Goal: Task Accomplishment & Management: Manage account settings

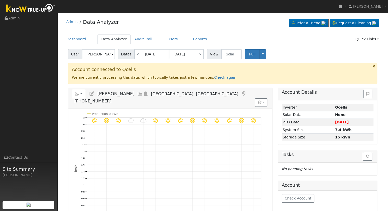
click at [104, 55] on input "[PERSON_NAME]" at bounding box center [98, 54] width 33 height 10
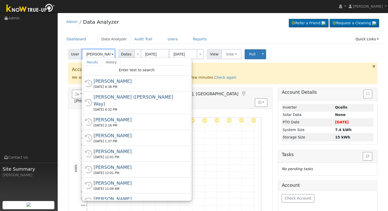
click at [95, 55] on input "[PERSON_NAME]" at bounding box center [98, 54] width 33 height 10
paste input "text"
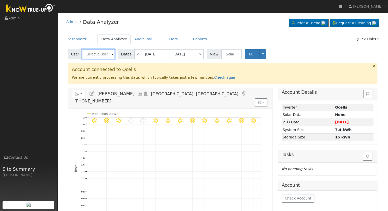
paste input "text"
click at [90, 58] on input "text" at bounding box center [98, 54] width 33 height 10
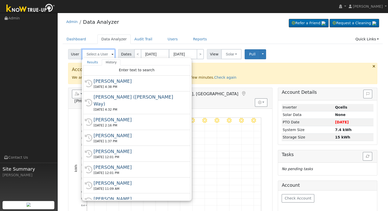
paste input "[EMAIL_ADDRESS][DOMAIN_NAME]"
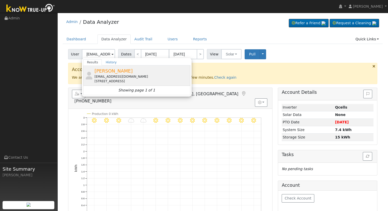
click at [109, 75] on div "[EMAIL_ADDRESS][DOMAIN_NAME]" at bounding box center [141, 76] width 95 height 5
type input "[PERSON_NAME]"
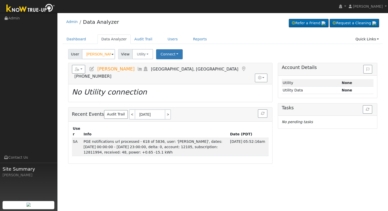
click at [91, 68] on icon at bounding box center [92, 69] width 6 height 5
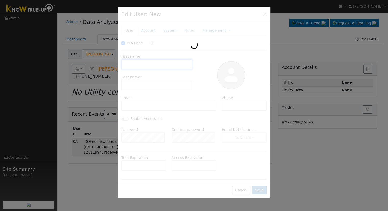
checkbox input "true"
type input "[PERSON_NAME]"
type input "[EMAIL_ADDRESS][DOMAIN_NAME]"
type input "[PHONE_NUMBER]"
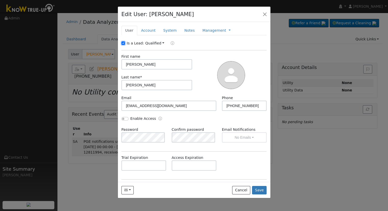
click at [124, 42] on input "Is a Lead:" at bounding box center [124, 43] width 4 height 4
checkbox input "false"
click at [252, 105] on input "[PHONE_NUMBER]" at bounding box center [244, 106] width 45 height 10
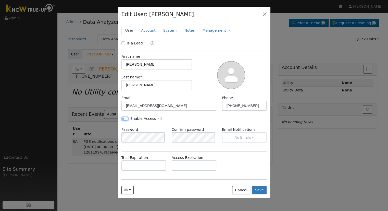
click at [123, 119] on input "Enable Access" at bounding box center [125, 119] width 7 height 4
checkbox input "true"
click at [170, 136] on div "Confirm password" at bounding box center [194, 135] width 50 height 16
click at [168, 152] on div "Is a Lead First name [PERSON_NAME] Last name * [PERSON_NAME] Email [EMAIL_ADDRE…" at bounding box center [195, 129] width 146 height 176
click at [180, 166] on input "text" at bounding box center [194, 165] width 45 height 10
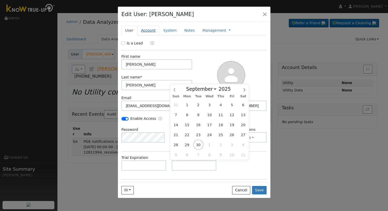
click at [144, 26] on link "Account" at bounding box center [148, 30] width 22 height 9
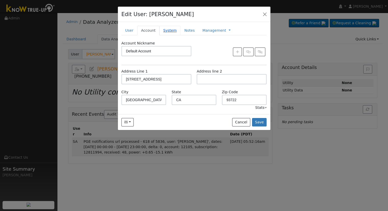
click at [170, 32] on link "System" at bounding box center [170, 30] width 21 height 9
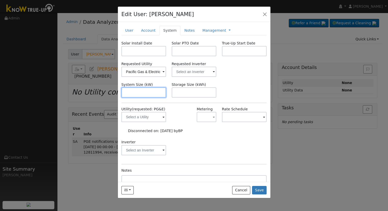
click at [142, 88] on input "text" at bounding box center [144, 92] width 45 height 10
paste input "5.740"
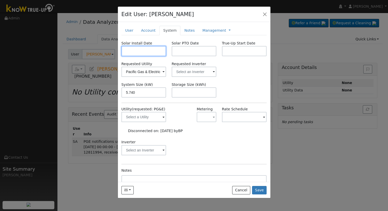
type input "5.7"
click at [138, 47] on input "text" at bounding box center [144, 51] width 45 height 10
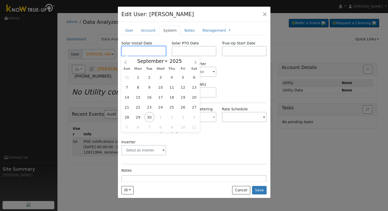
click at [139, 51] on input "text" at bounding box center [144, 51] width 45 height 10
paste input "[DATE]"
type input "[DATE]"
click at [193, 50] on input "text" at bounding box center [194, 51] width 45 height 10
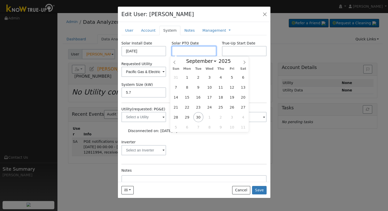
click at [180, 52] on input "text" at bounding box center [194, 51] width 45 height 10
paste input "[DATE]"
type input "[DATE]"
click at [224, 152] on div "Inverter" at bounding box center [194, 149] width 151 height 21
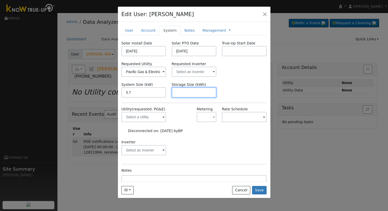
click at [183, 92] on input "text" at bounding box center [194, 92] width 45 height 10
click at [194, 96] on input "text" at bounding box center [194, 92] width 45 height 10
paste input "15.00"
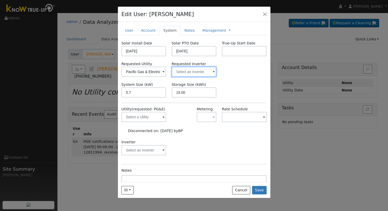
type input "15"
click at [173, 68] on input "text" at bounding box center [194, 72] width 45 height 10
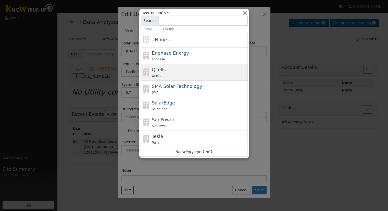
click at [172, 72] on div "Qcells Qcells" at bounding box center [199, 72] width 95 height 12
type input "Qcells"
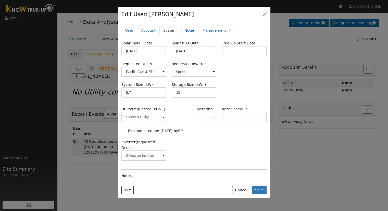
click at [186, 33] on link "Notes" at bounding box center [190, 30] width 18 height 9
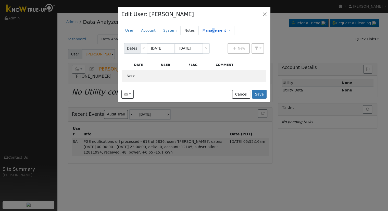
click at [206, 30] on link "Management" at bounding box center [214, 30] width 24 height 5
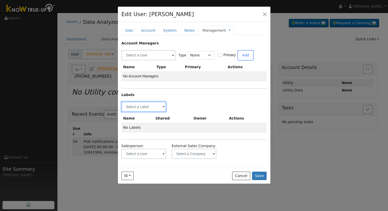
click at [146, 111] on input "text" at bounding box center [144, 107] width 45 height 10
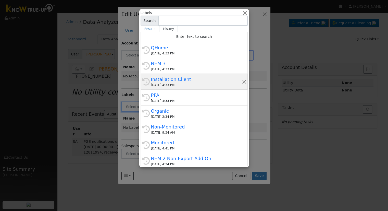
click at [174, 83] on div "[DATE] 4:33 PM" at bounding box center [196, 85] width 91 height 5
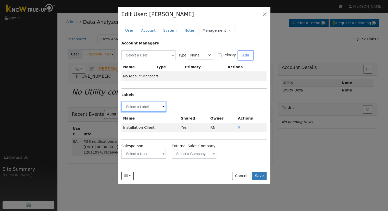
click at [148, 108] on input "text" at bounding box center [144, 107] width 45 height 10
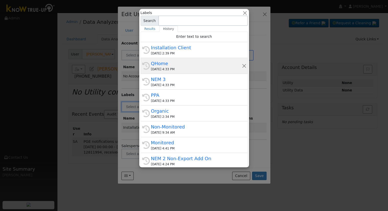
click at [171, 67] on div "[DATE] 4:33 PM" at bounding box center [196, 69] width 91 height 5
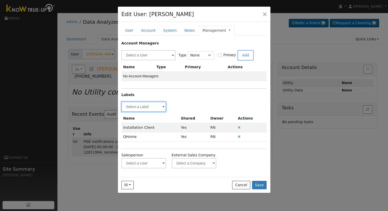
click at [158, 103] on input "text" at bounding box center [144, 107] width 45 height 10
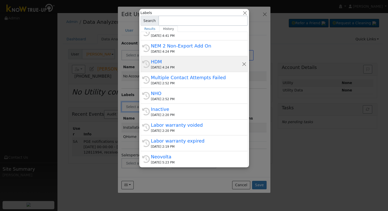
click at [173, 62] on div "HDM" at bounding box center [196, 61] width 91 height 7
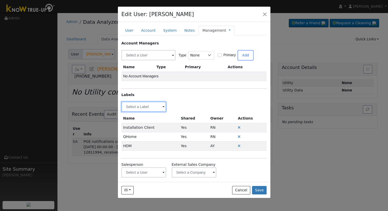
click at [154, 106] on input "text" at bounding box center [144, 107] width 45 height 10
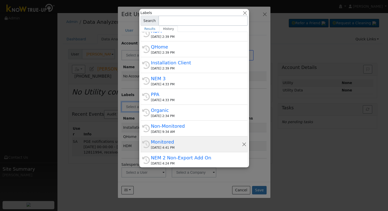
scroll to position [26, 0]
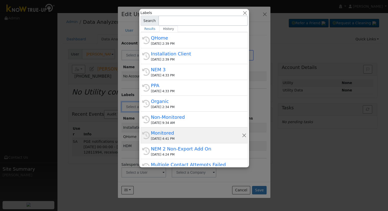
click at [180, 131] on div "Monitored" at bounding box center [196, 132] width 91 height 7
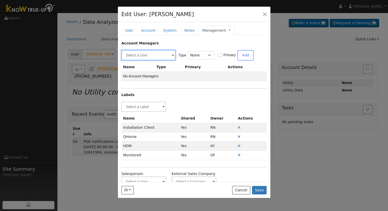
click at [149, 53] on input "text" at bounding box center [149, 55] width 54 height 10
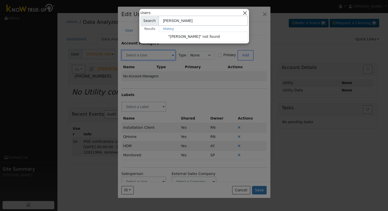
type input "[PERSON_NAME]"
click at [246, 13] on button "button" at bounding box center [244, 12] width 5 height 5
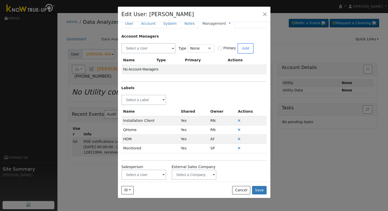
scroll to position [13, 0]
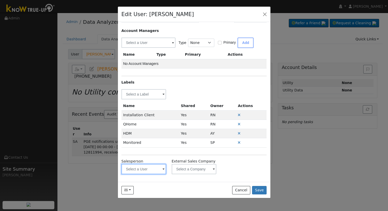
click at [153, 168] on input "text" at bounding box center [144, 169] width 45 height 10
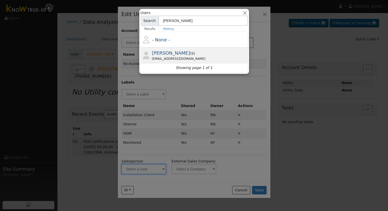
type input "[PERSON_NAME]"
click at [174, 61] on div "[PERSON_NAME] ( S ) [EMAIL_ADDRESS][DOMAIN_NAME]" at bounding box center [194, 55] width 107 height 16
type input "[PERSON_NAME]"
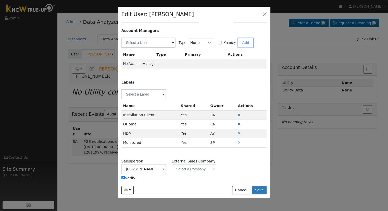
click at [123, 177] on input "Notify" at bounding box center [123, 177] width 3 height 3
checkbox input "false"
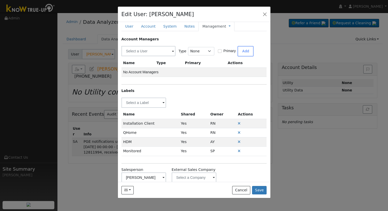
scroll to position [0, 0]
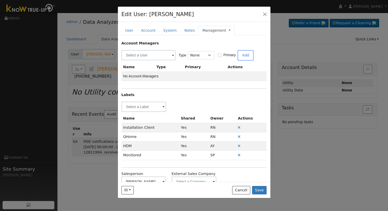
click at [229, 30] on link at bounding box center [230, 30] width 2 height 5
click at [238, 46] on link "Billing" at bounding box center [246, 46] width 35 height 7
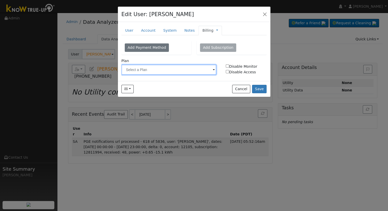
click at [192, 69] on input "text" at bounding box center [169, 70] width 95 height 10
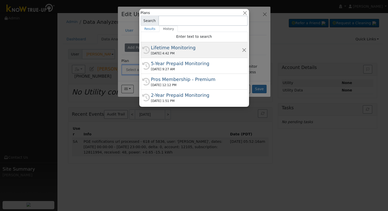
click at [191, 48] on div "Lifetime Monitoring" at bounding box center [196, 47] width 91 height 7
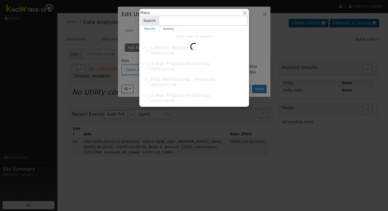
type input "Lifetime Monitoring"
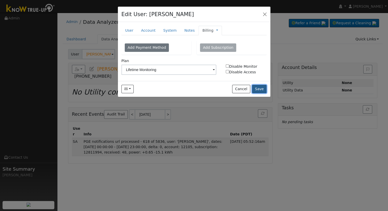
click at [266, 90] on button "Save" at bounding box center [259, 89] width 15 height 9
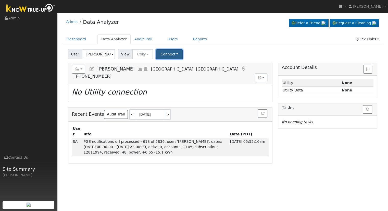
click at [166, 56] on button "Connect" at bounding box center [169, 54] width 27 height 10
click at [170, 65] on link "Select a Provider" at bounding box center [177, 65] width 40 height 7
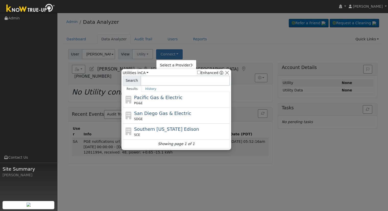
click at [152, 102] on div "PG&E" at bounding box center [181, 103] width 95 height 5
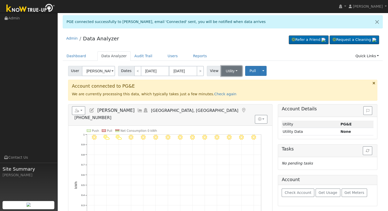
click at [235, 73] on button "Utility" at bounding box center [231, 71] width 21 height 10
click at [235, 87] on link "Solar" at bounding box center [237, 89] width 35 height 7
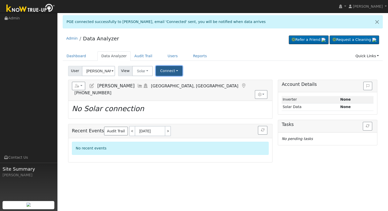
click at [172, 71] on button "Connect" at bounding box center [169, 71] width 27 height 10
click at [176, 82] on link "Select a Provider" at bounding box center [176, 81] width 40 height 7
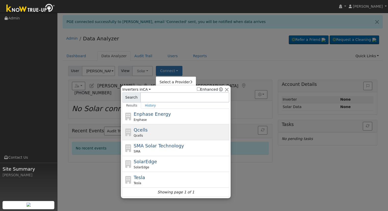
click at [163, 132] on div "Qcells Qcells" at bounding box center [181, 131] width 95 height 11
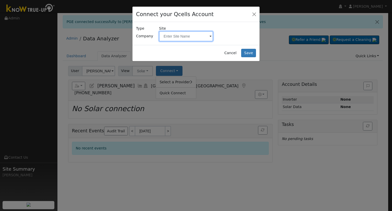
click at [174, 38] on input "text" at bounding box center [186, 36] width 54 height 10
click at [210, 35] on span at bounding box center [211, 37] width 2 height 6
click at [203, 37] on input "text" at bounding box center [186, 36] width 54 height 10
click at [258, 13] on div "Connect your Qcells Account" at bounding box center [196, 15] width 127 height 16
click at [253, 13] on button "Close" at bounding box center [254, 13] width 7 height 7
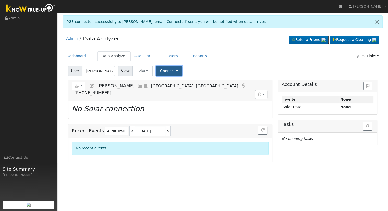
click at [161, 71] on button "Connect" at bounding box center [169, 71] width 27 height 10
click at [174, 81] on link "Select a Provider" at bounding box center [176, 81] width 40 height 7
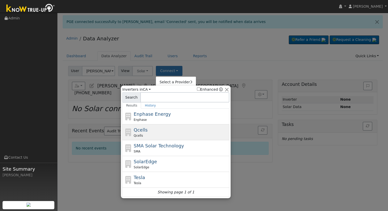
click at [144, 135] on div "Qcells" at bounding box center [181, 135] width 95 height 5
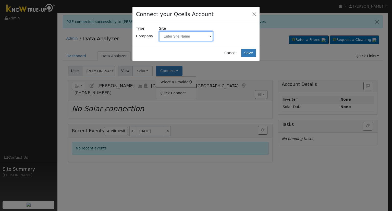
click at [188, 40] on input "text" at bounding box center [186, 36] width 54 height 10
click at [190, 34] on input "text" at bounding box center [186, 36] width 54 height 10
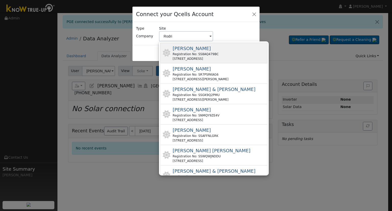
click at [201, 55] on div "Registration No: SS8AQ479BC" at bounding box center [196, 54] width 46 height 5
type input "Rodriguez, Roxanne"
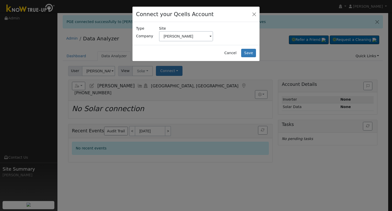
click at [256, 51] on div "Cancel Save" at bounding box center [196, 53] width 127 height 16
click at [255, 51] on button "Save" at bounding box center [248, 53] width 15 height 9
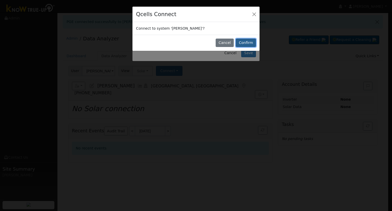
click at [250, 42] on button "Confirm" at bounding box center [246, 43] width 20 height 9
